Goal: Communication & Community: Share content

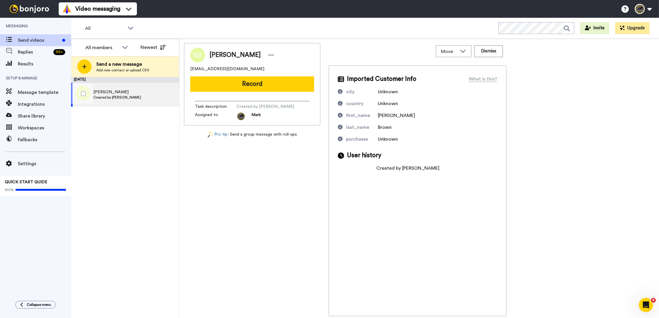
click at [117, 96] on span "Created by [PERSON_NAME]" at bounding box center [117, 97] width 48 height 5
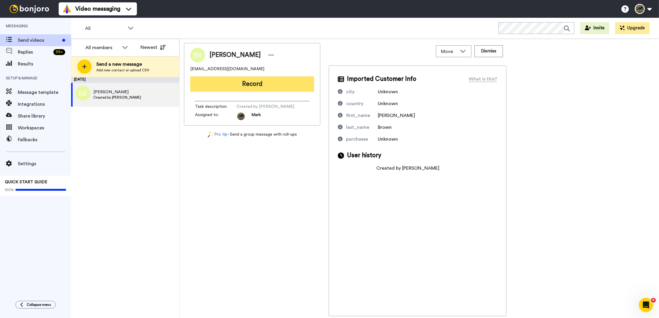
click at [249, 86] on button "Record" at bounding box center [252, 83] width 124 height 15
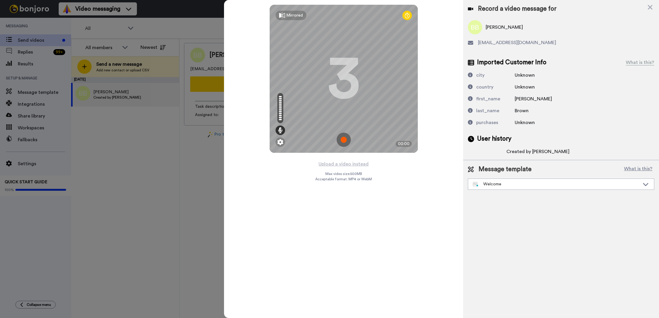
click at [345, 142] on img at bounding box center [344, 140] width 14 height 14
click at [343, 137] on img at bounding box center [344, 140] width 14 height 14
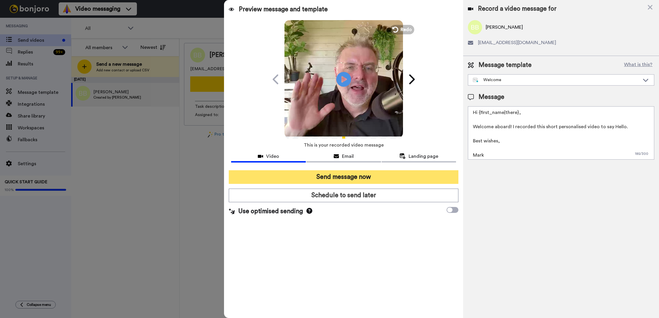
click at [351, 177] on button "Send message now" at bounding box center [344, 177] width 230 height 14
